Goal: Information Seeking & Learning: Compare options

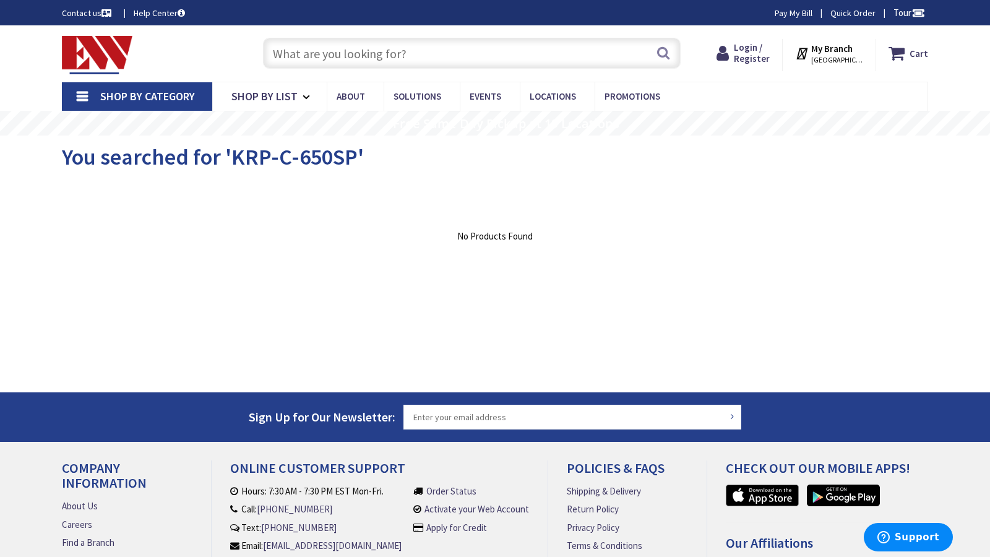
type input "[PERSON_NAME] & [PERSON_NAME], [GEOGRAPHIC_DATA], [GEOGRAPHIC_DATA]"
